Goal: Task Accomplishment & Management: Use online tool/utility

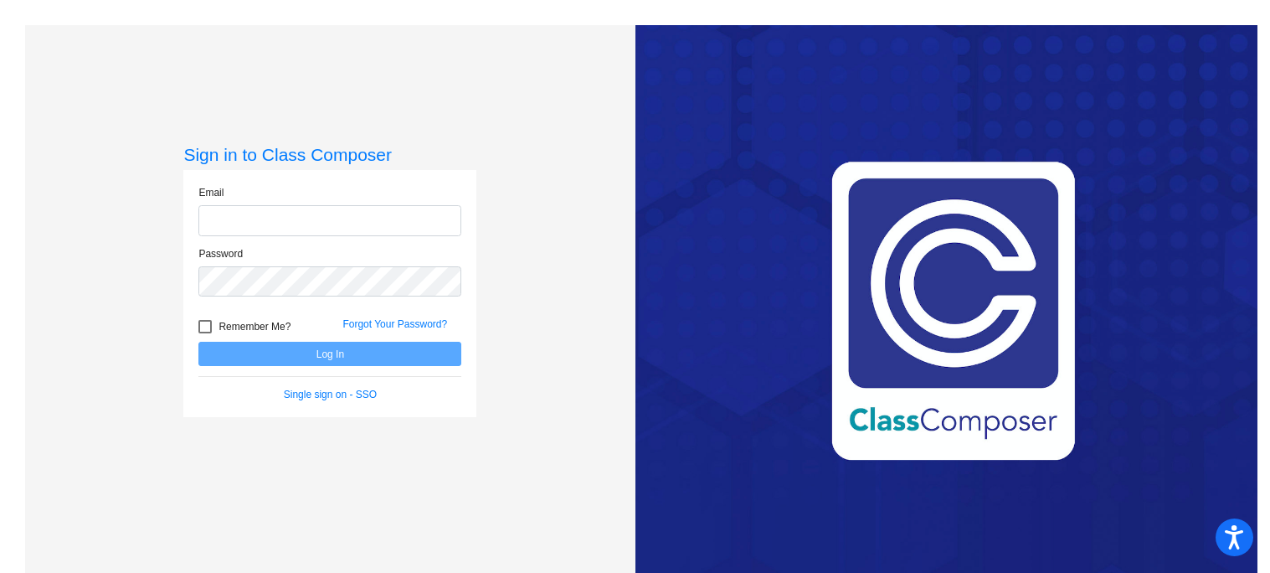
type input "[EMAIL_ADDRESS][DOMAIN_NAME]"
click at [382, 347] on button "Log In" at bounding box center [329, 354] width 263 height 24
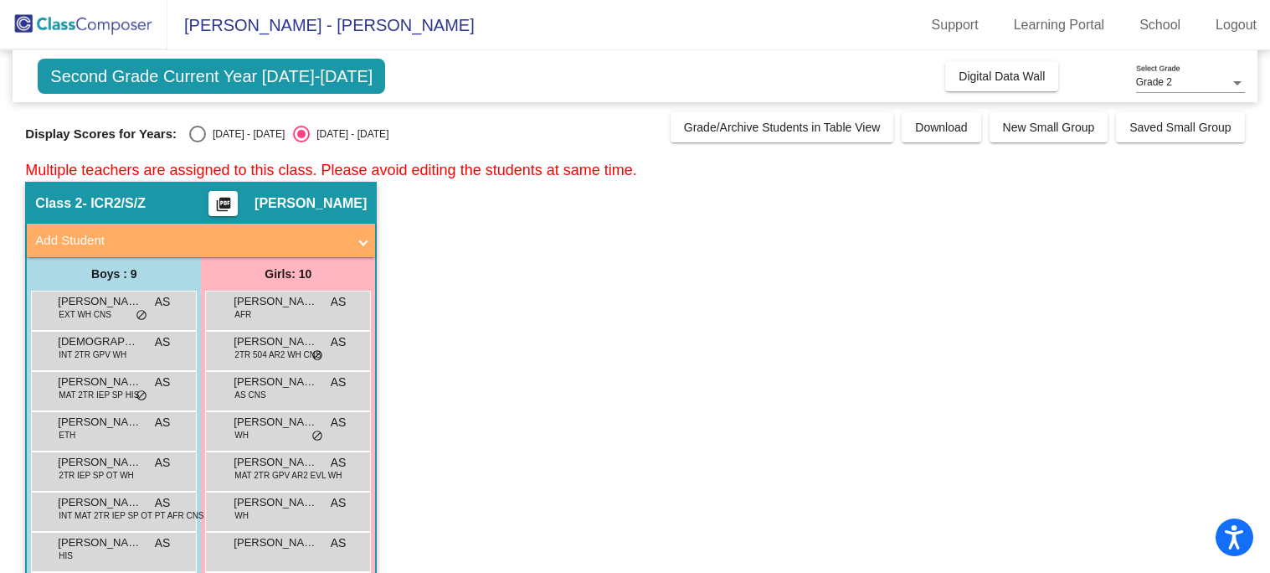
scroll to position [26, 0]
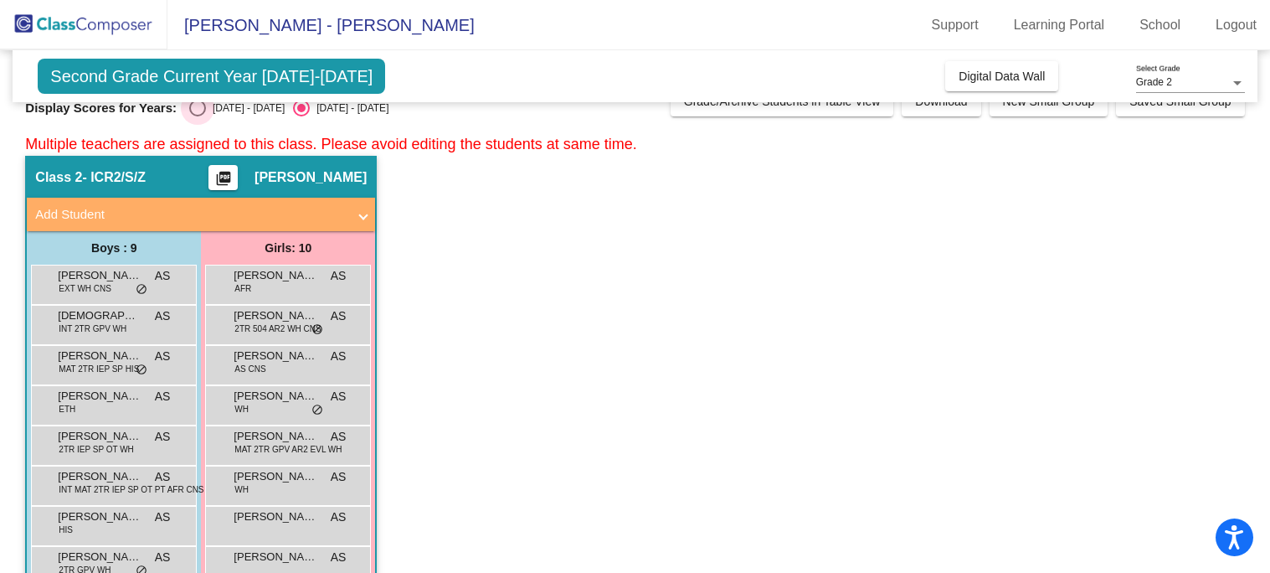
click at [190, 105] on div "Select an option" at bounding box center [197, 108] width 17 height 17
click at [197, 116] on input "[DATE] - [DATE]" at bounding box center [197, 116] width 1 height 1
radio input "true"
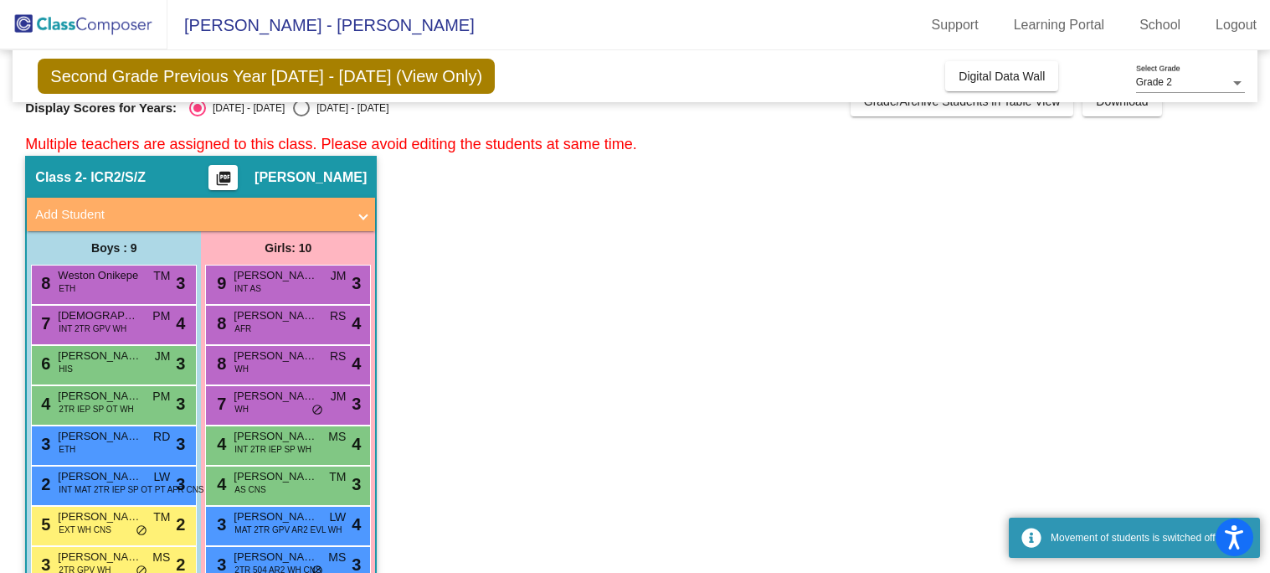
scroll to position [145, 0]
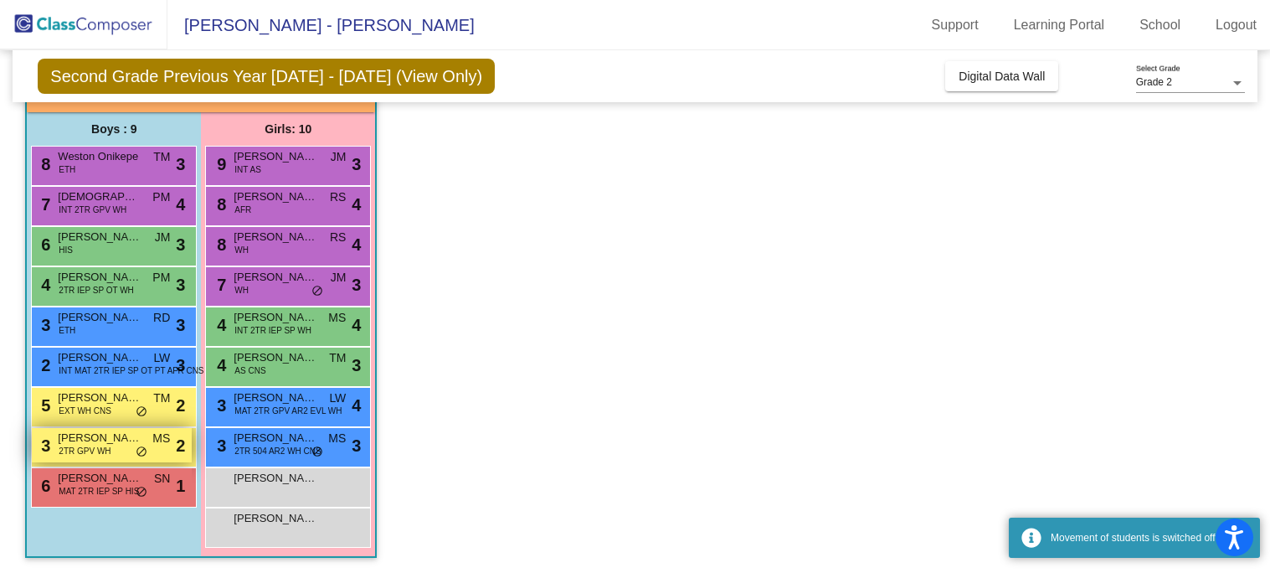
click at [102, 445] on span "2TR GPV WH" at bounding box center [85, 451] width 52 height 13
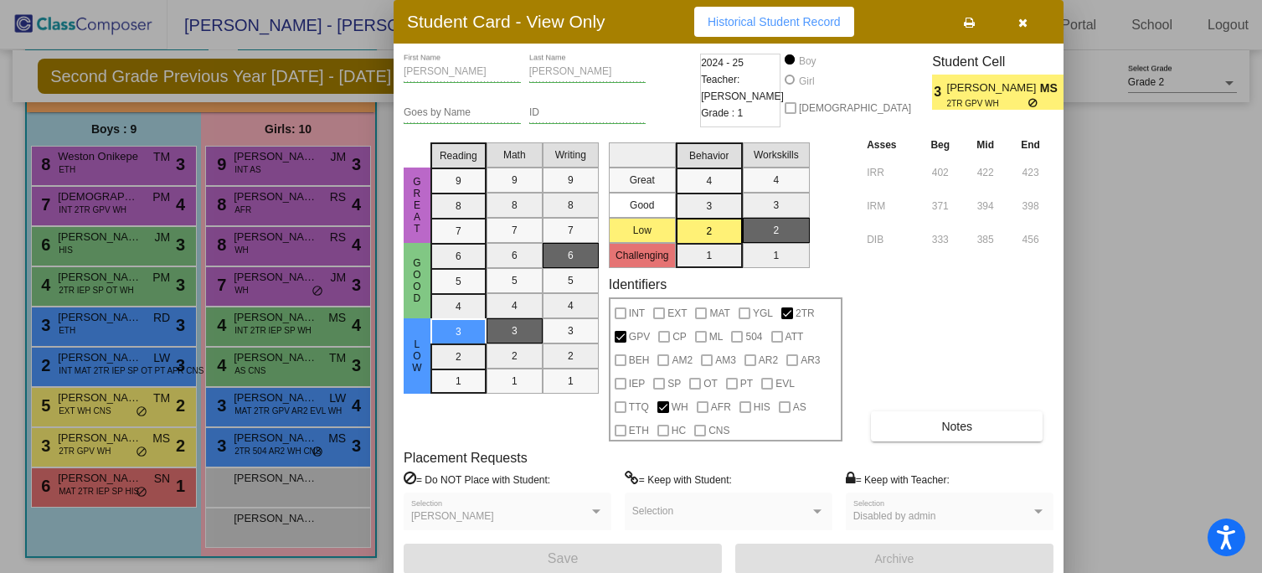
click at [1029, 26] on button "button" at bounding box center [1024, 22] width 54 height 30
